Goal: Transaction & Acquisition: Subscribe to service/newsletter

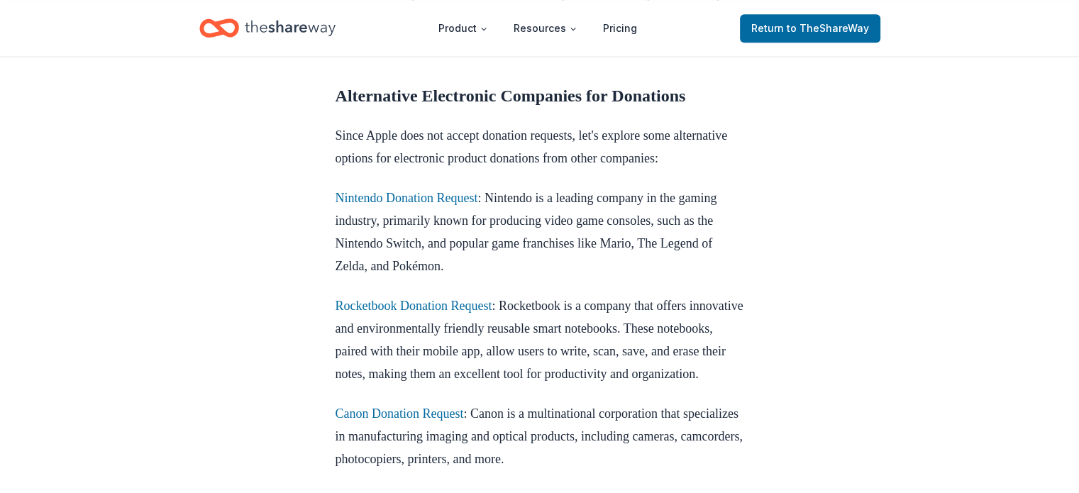
scroll to position [1279, 0]
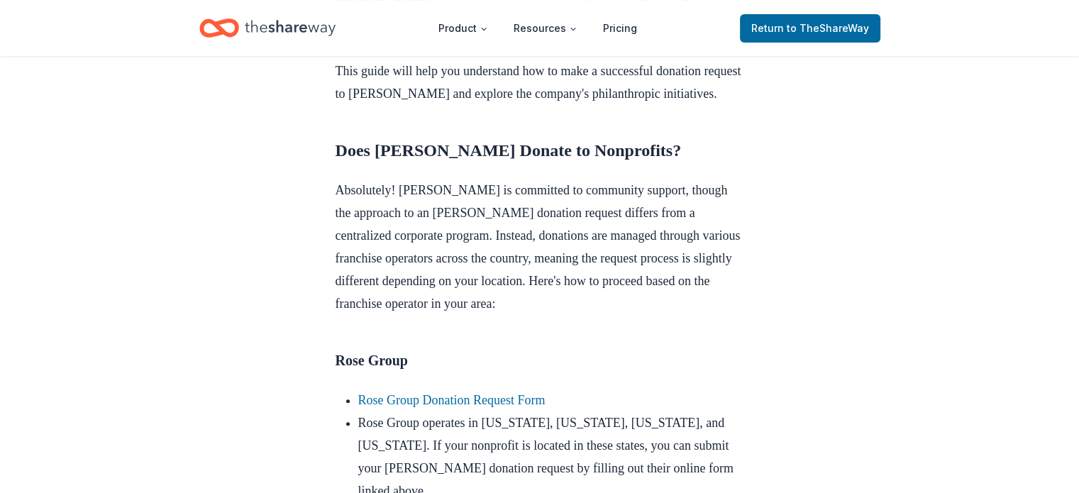
scroll to position [780, 0]
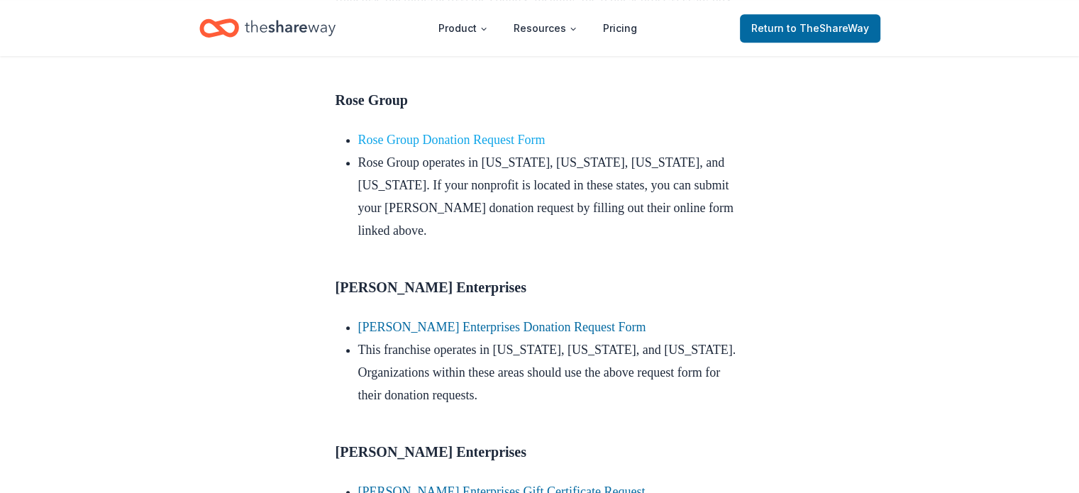
click at [546, 147] on link "Rose Group Donation Request Form" at bounding box center [451, 140] width 187 height 14
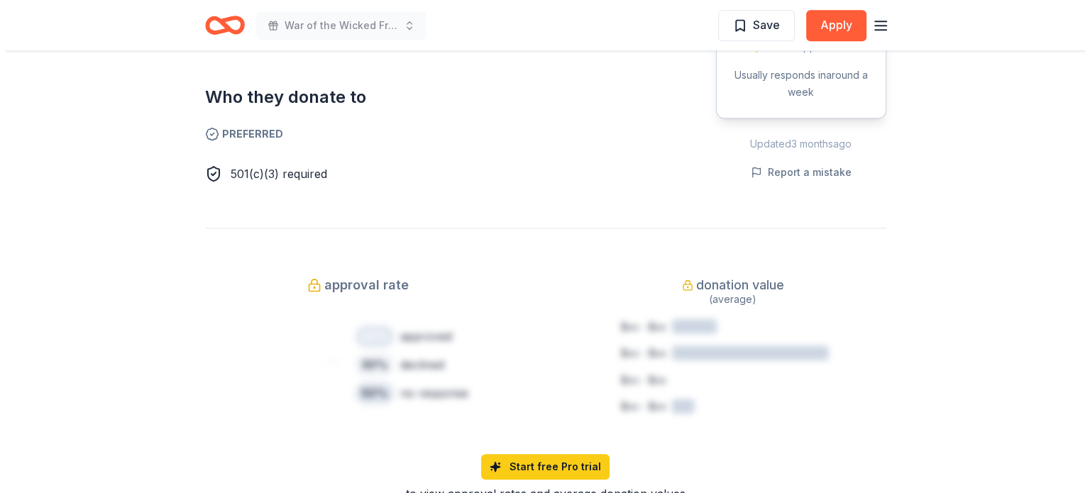
scroll to position [780, 0]
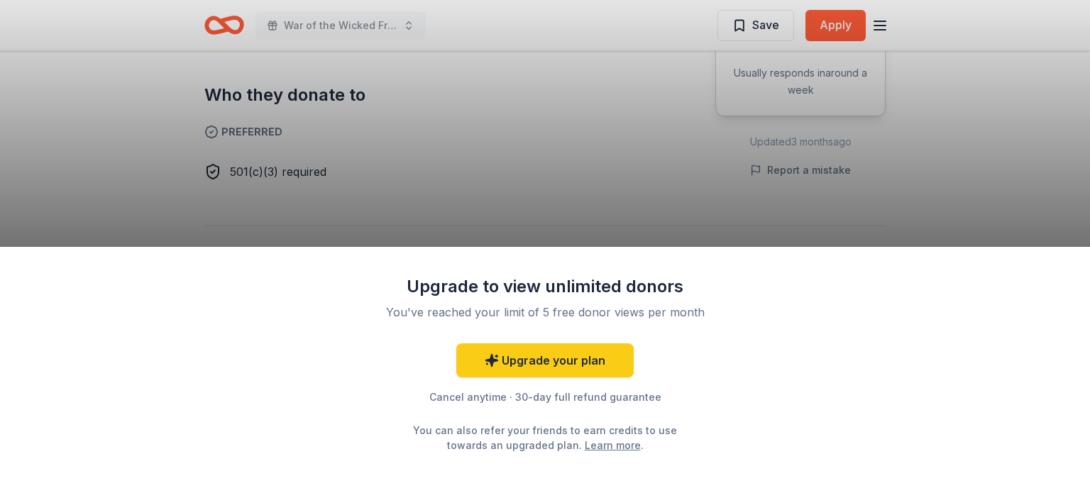
click at [845, 24] on div "Upgrade to view unlimited donors You've reached your limit of 5 free donor view…" at bounding box center [545, 246] width 1090 height 493
click at [577, 355] on link "Upgrade your plan" at bounding box center [544, 360] width 177 height 34
click at [569, 360] on link "Upgrade your plan" at bounding box center [544, 360] width 177 height 34
click at [646, 203] on div "Upgrade to view unlimited donors You've reached your limit of 5 free donor view…" at bounding box center [545, 246] width 1090 height 493
